Goal: Download file/media

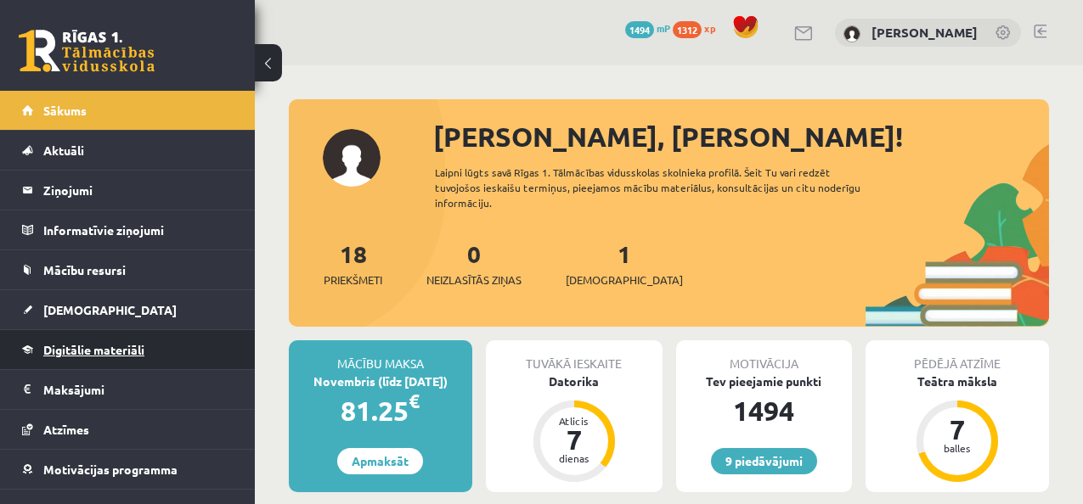
click at [132, 335] on link "Digitālie materiāli" at bounding box center [127, 349] width 211 height 39
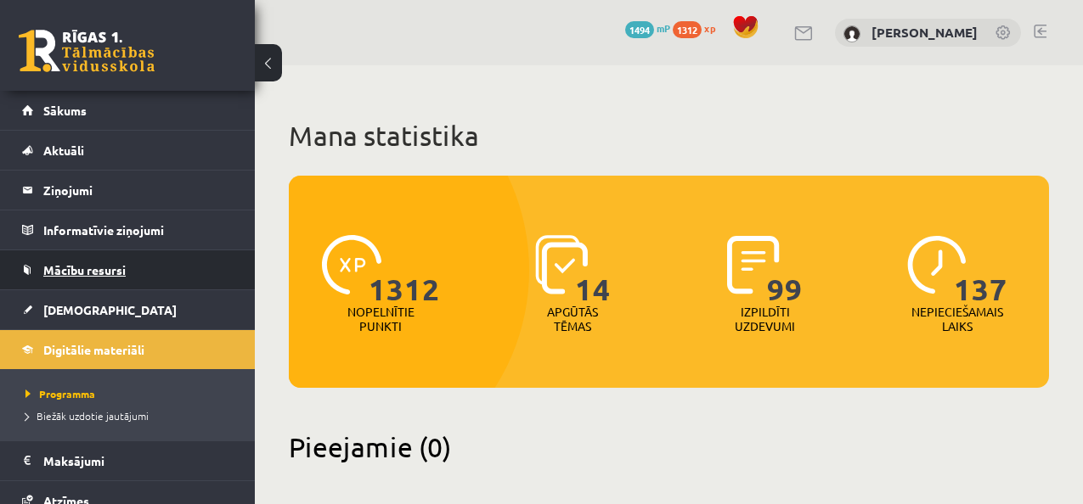
click at [99, 263] on span "Mācību resursi" at bounding box center [84, 269] width 82 height 15
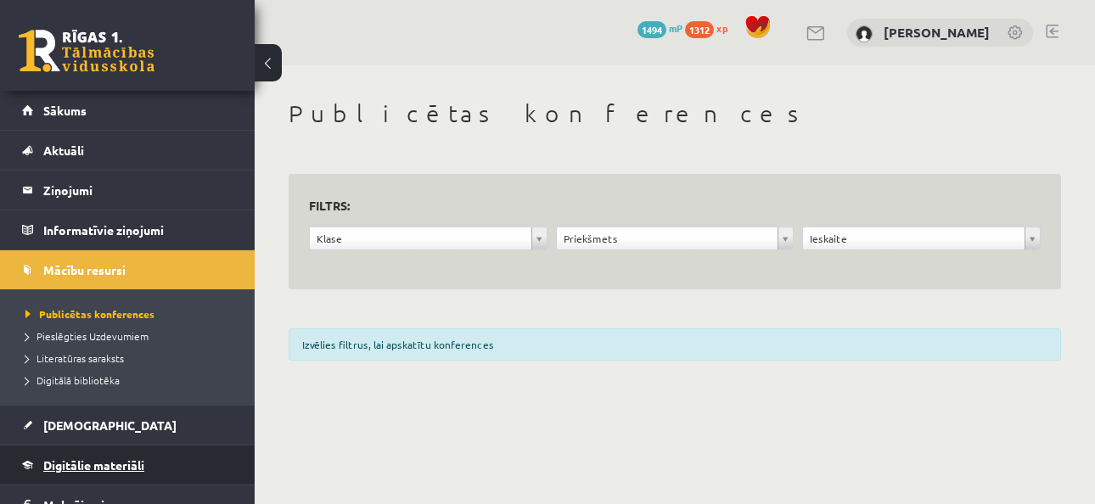
click at [90, 470] on span "Digitālie materiāli" at bounding box center [93, 465] width 101 height 15
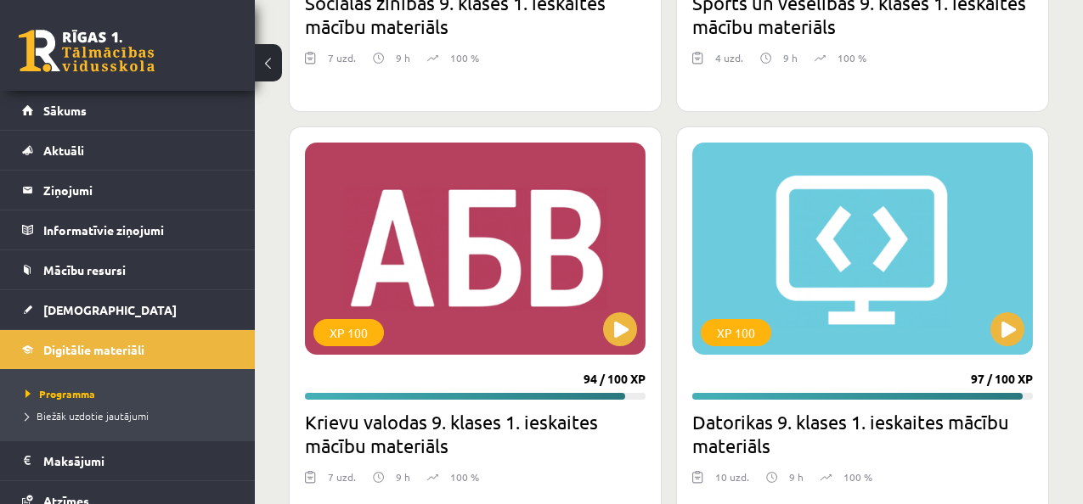
scroll to position [2761, 0]
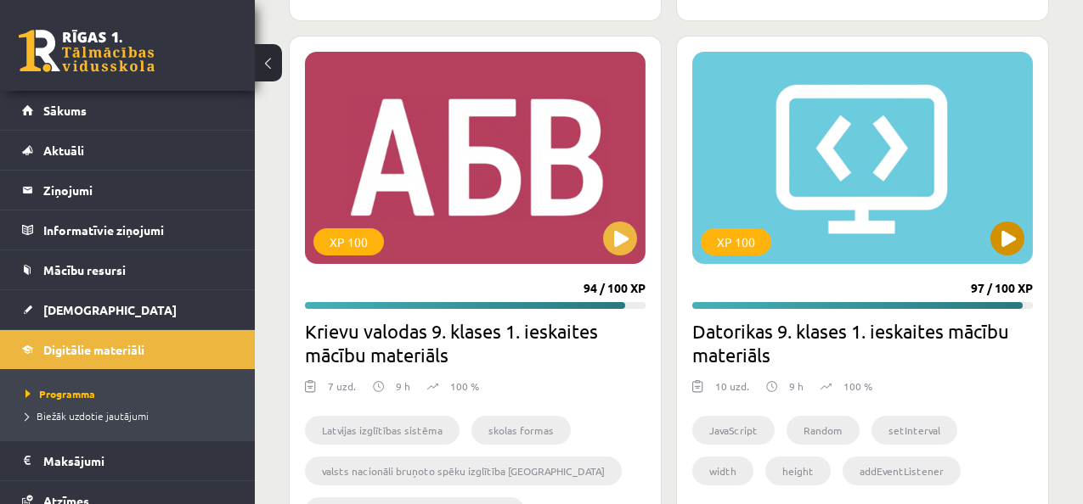
click at [1006, 220] on div "XP 100" at bounding box center [862, 158] width 341 height 212
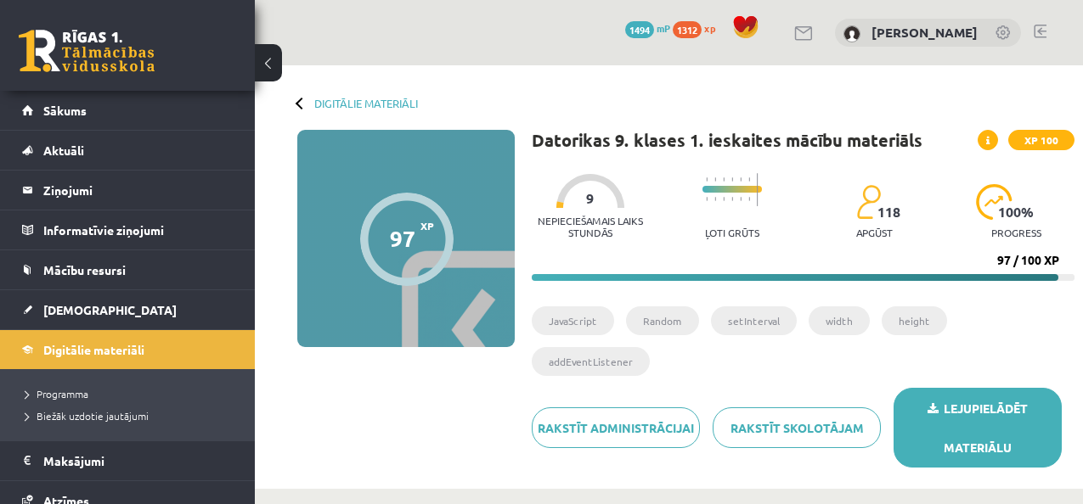
click at [988, 444] on link "Lejupielādēt materiālu" at bounding box center [977, 428] width 168 height 80
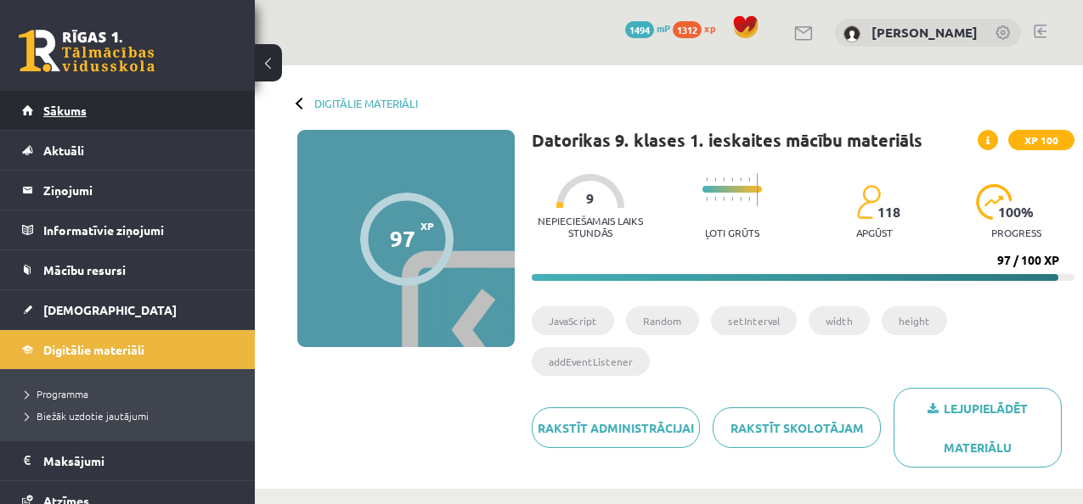
click at [106, 94] on link "Sākums" at bounding box center [127, 110] width 211 height 39
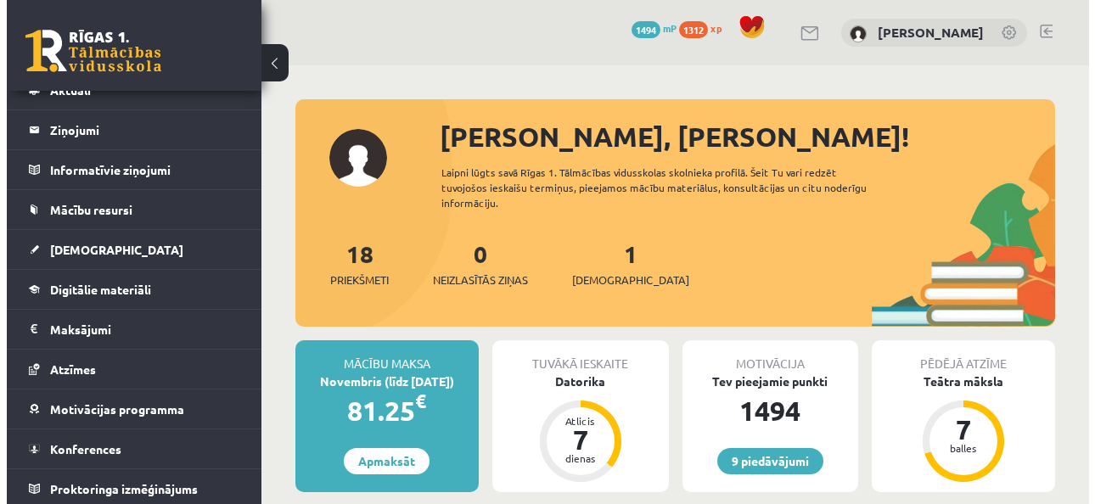
scroll to position [65, 0]
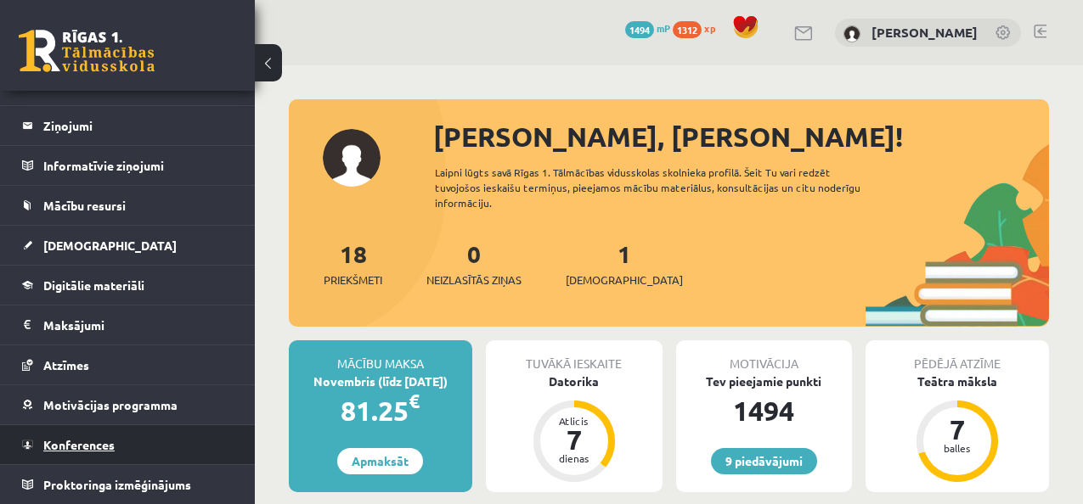
click at [145, 445] on link "Konferences" at bounding box center [127, 444] width 211 height 39
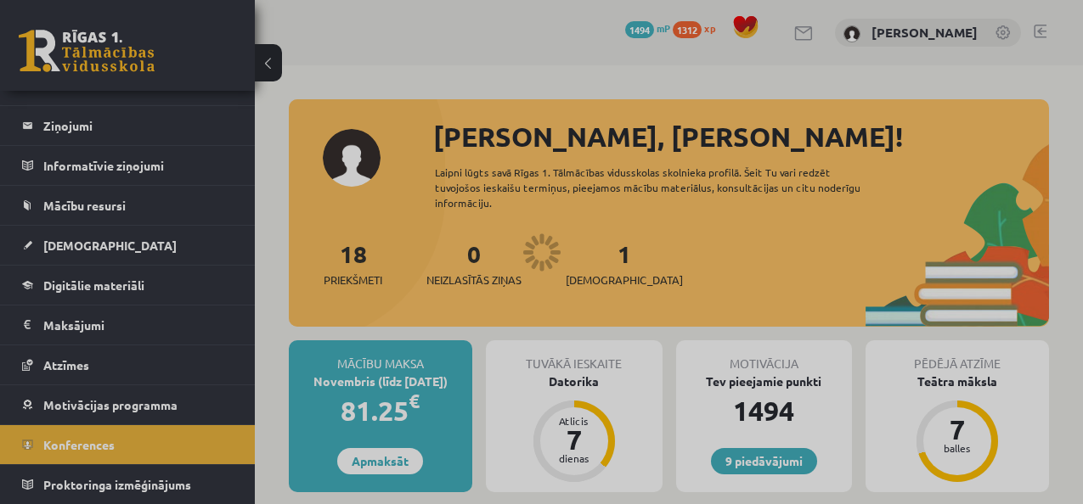
click at [145, 445] on div at bounding box center [541, 252] width 1083 height 504
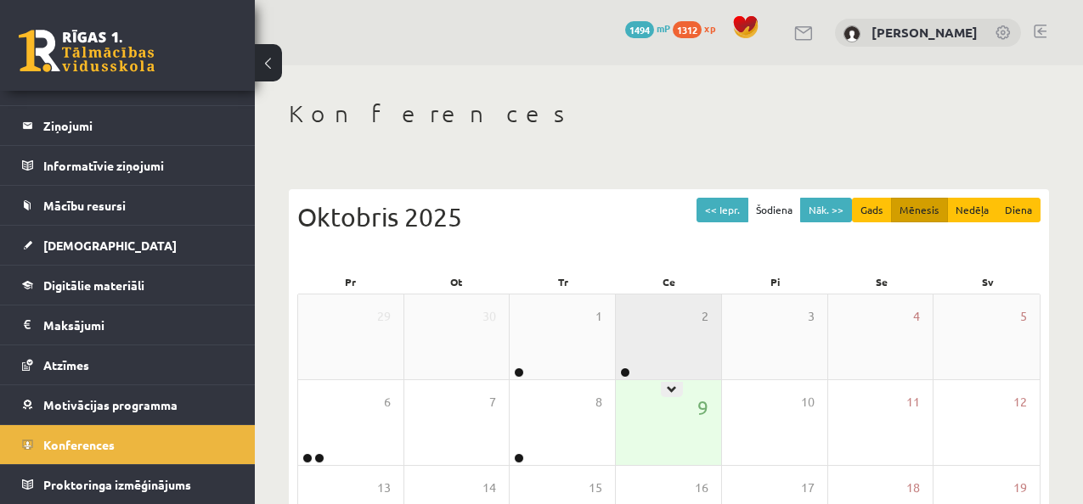
click at [680, 318] on div "2" at bounding box center [668, 337] width 105 height 85
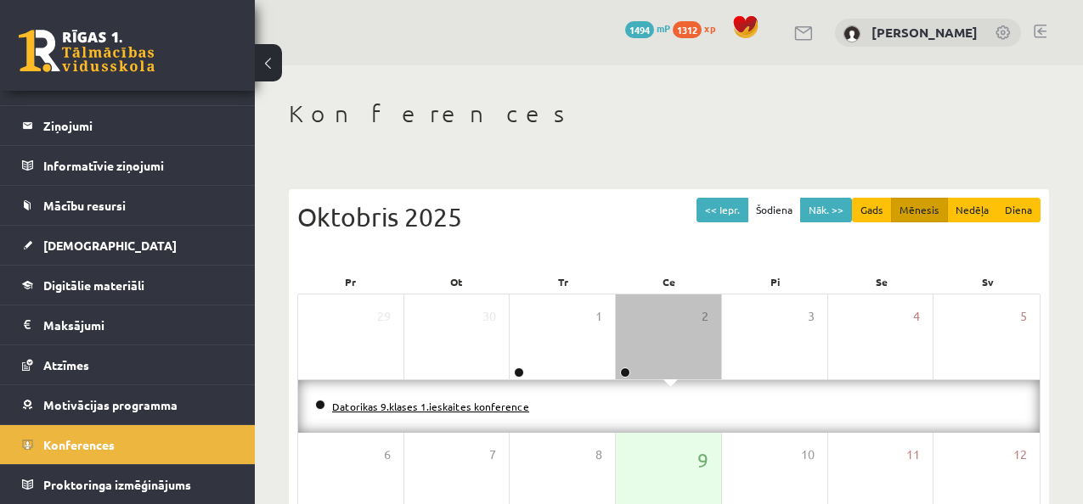
click at [348, 404] on link "Datorikas 9.klases 1.ieskaites konference" at bounding box center [430, 407] width 197 height 14
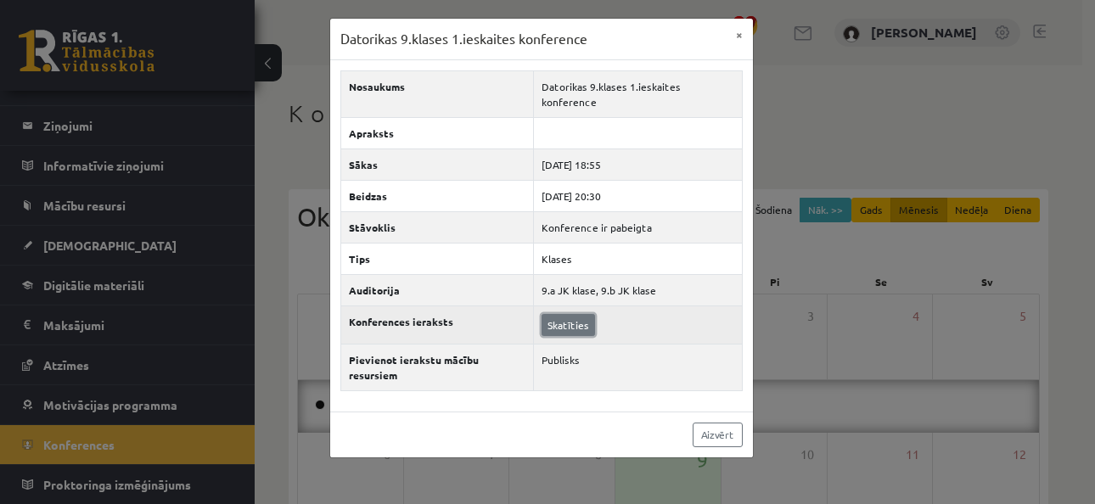
click at [571, 318] on link "Skatīties" at bounding box center [568, 325] width 53 height 22
